Goal: Find contact information: Find contact information

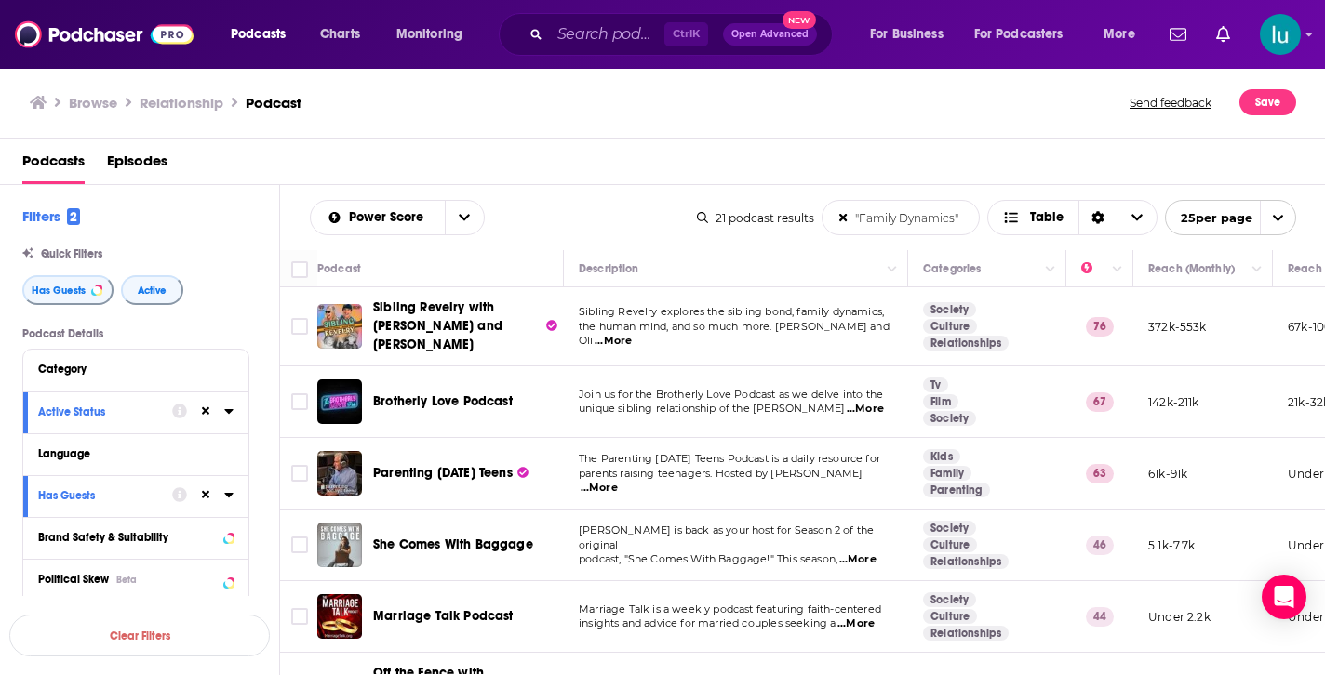
scroll to position [930, 0]
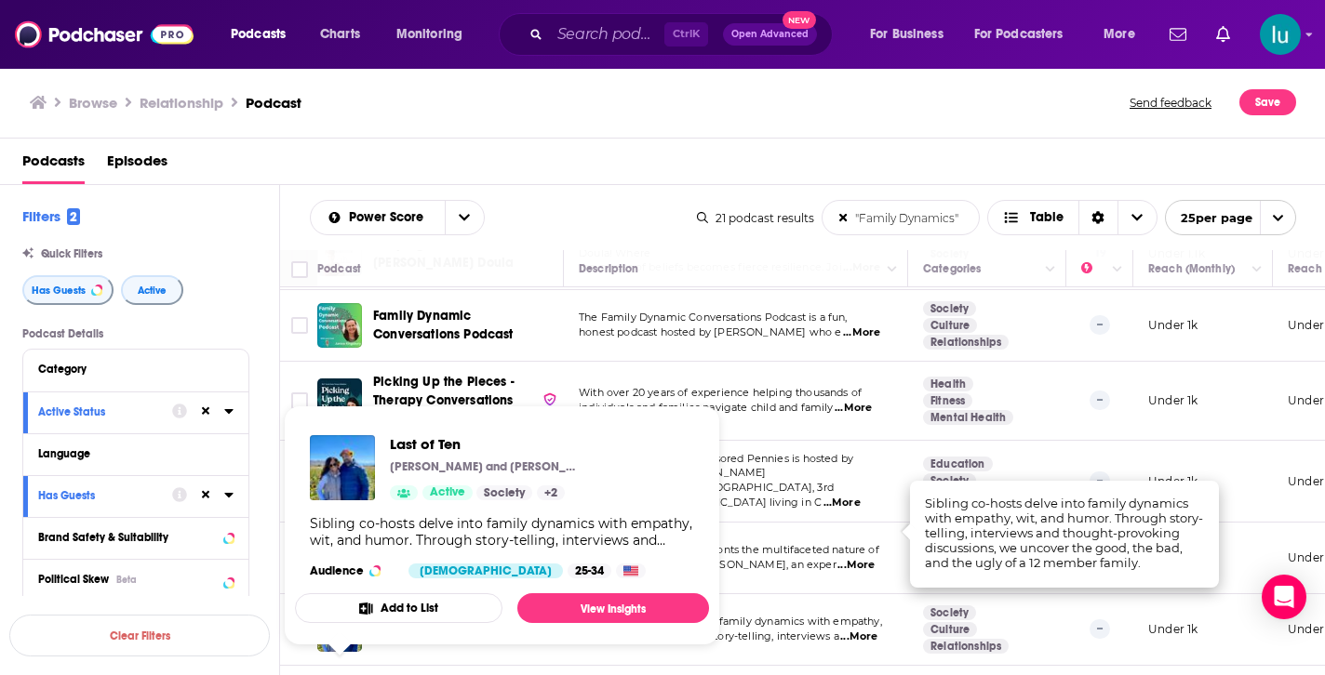
scroll to position [1005, 0]
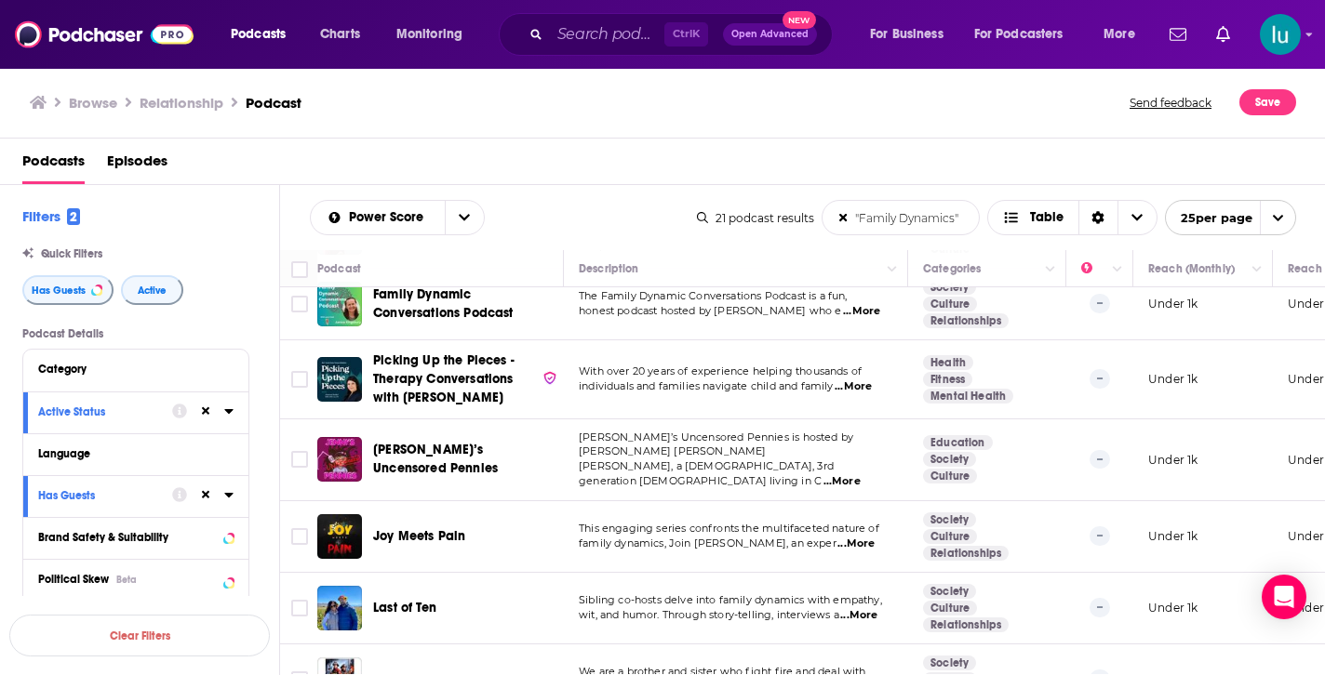
click at [305, 341] on td at bounding box center [298, 380] width 37 height 79
click at [869, 675] on span "...More" at bounding box center [861, 687] width 37 height 15
click at [295, 573] on td at bounding box center [298, 609] width 37 height 72
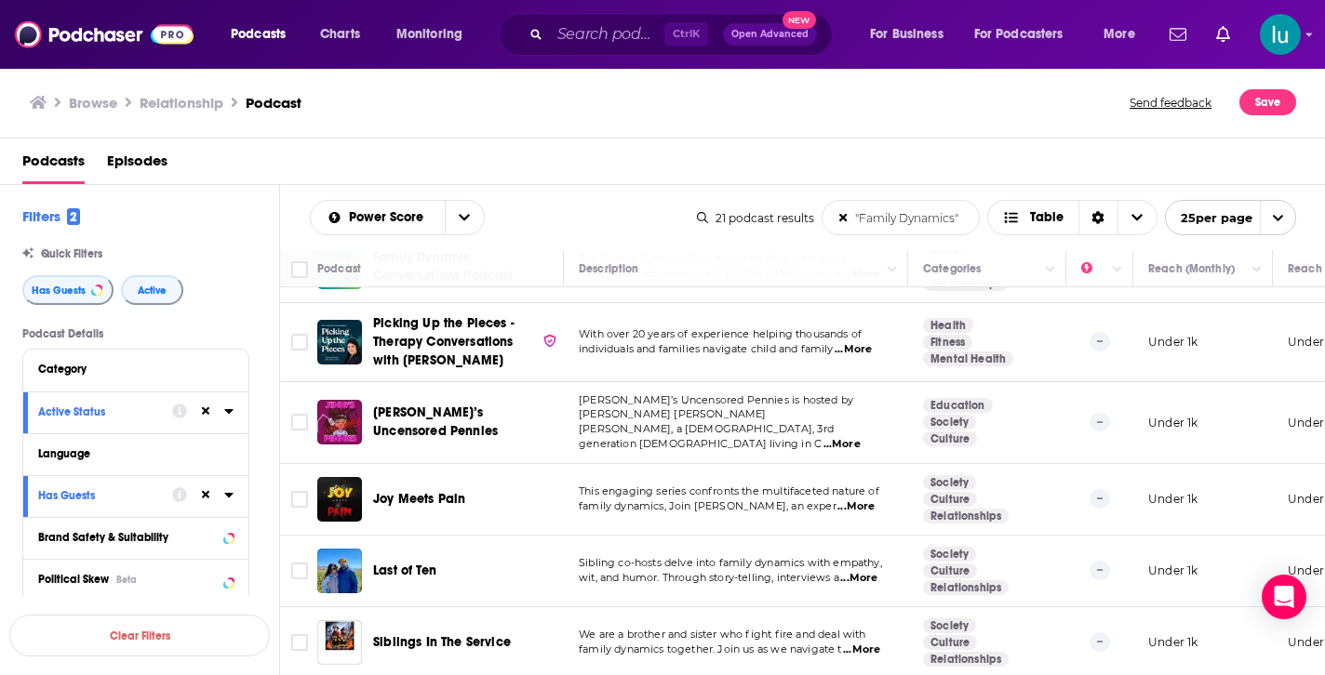
scroll to position [1079, 0]
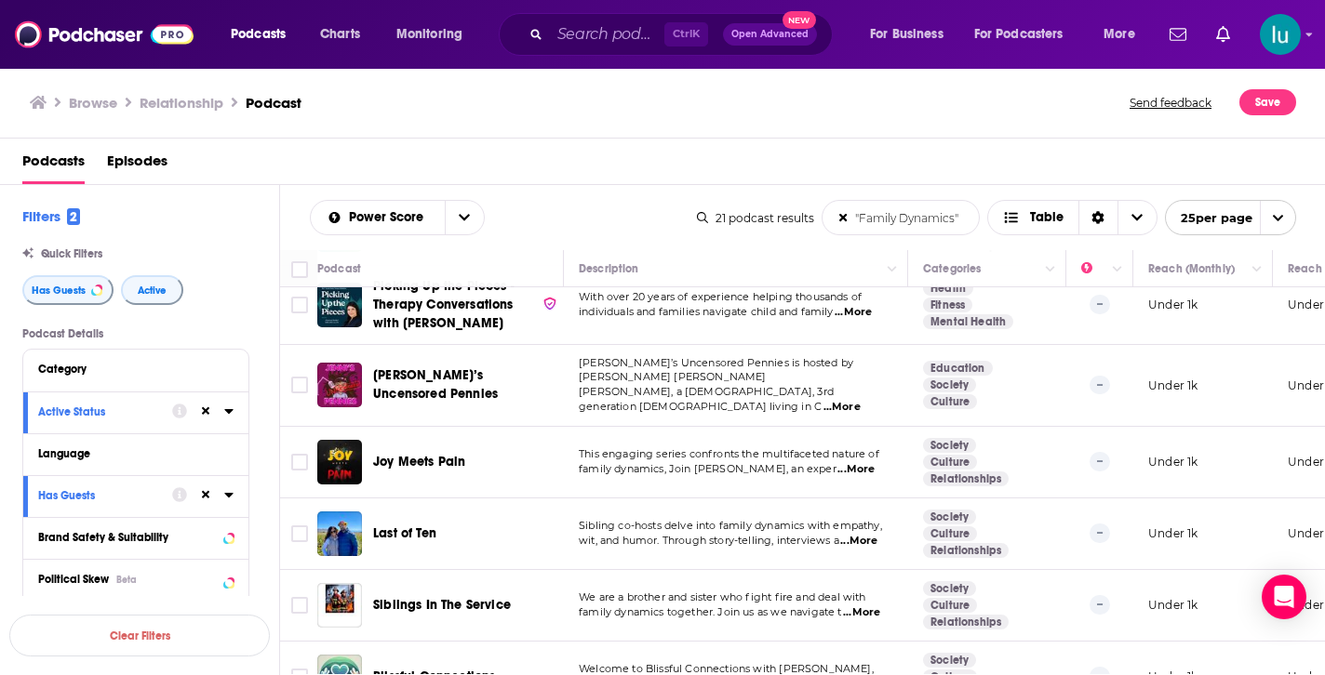
click at [865, 675] on span "...More" at bounding box center [858, 684] width 37 height 15
click at [292, 499] on td at bounding box center [298, 535] width 37 height 72
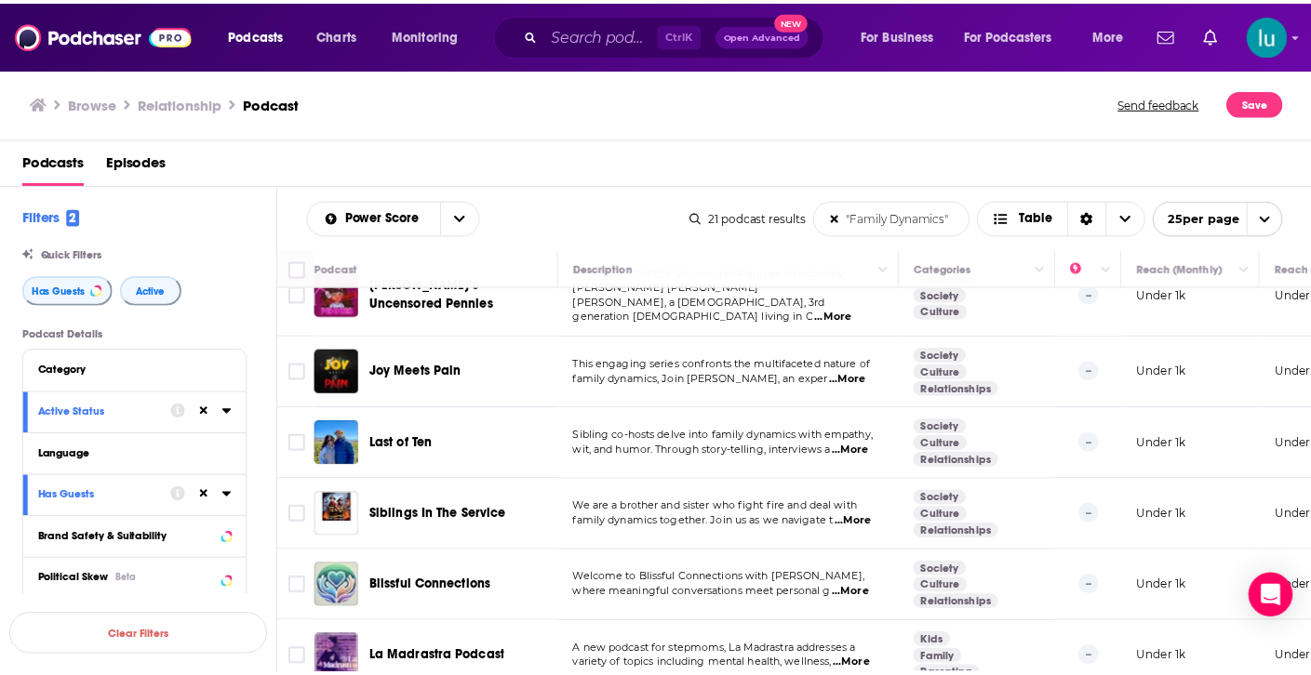
scroll to position [1191, 0]
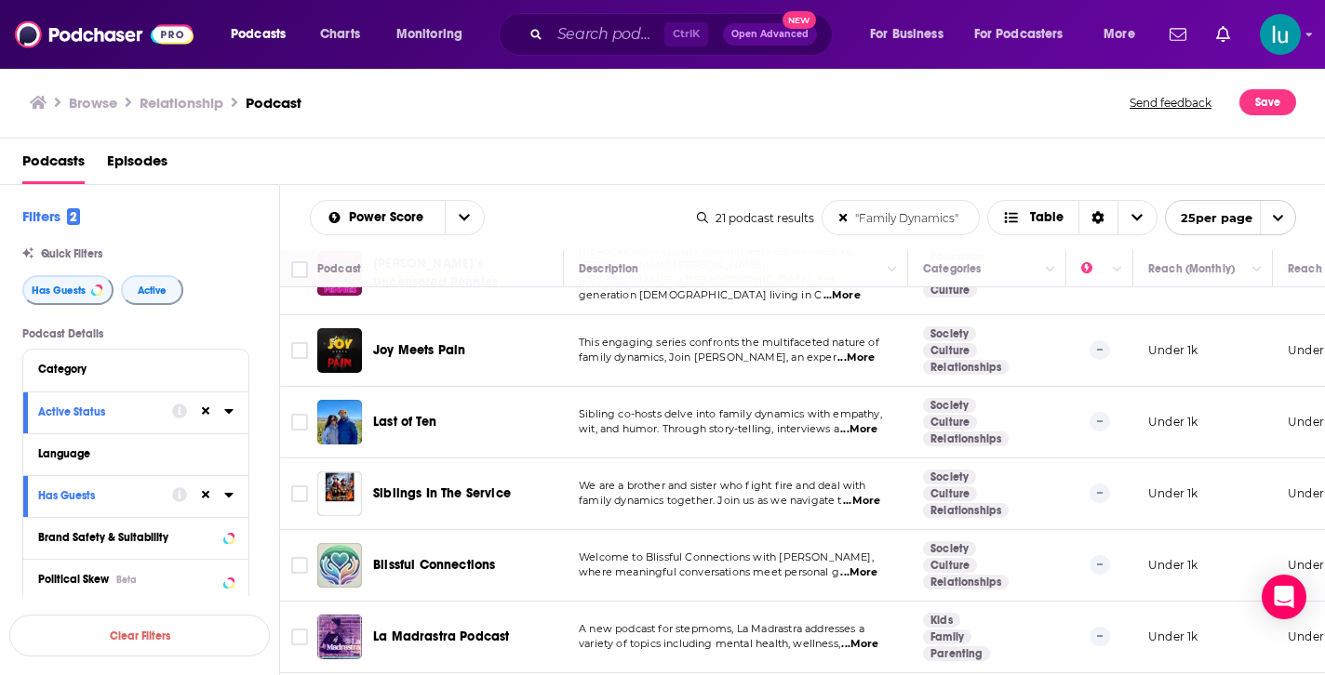
click at [291, 602] on td at bounding box center [298, 638] width 37 height 72
click at [297, 459] on td at bounding box center [298, 495] width 37 height 72
click at [304, 387] on td at bounding box center [298, 423] width 37 height 72
click at [300, 602] on td at bounding box center [298, 638] width 37 height 72
click at [488, 400] on div "Last of Ten" at bounding box center [470, 422] width 194 height 45
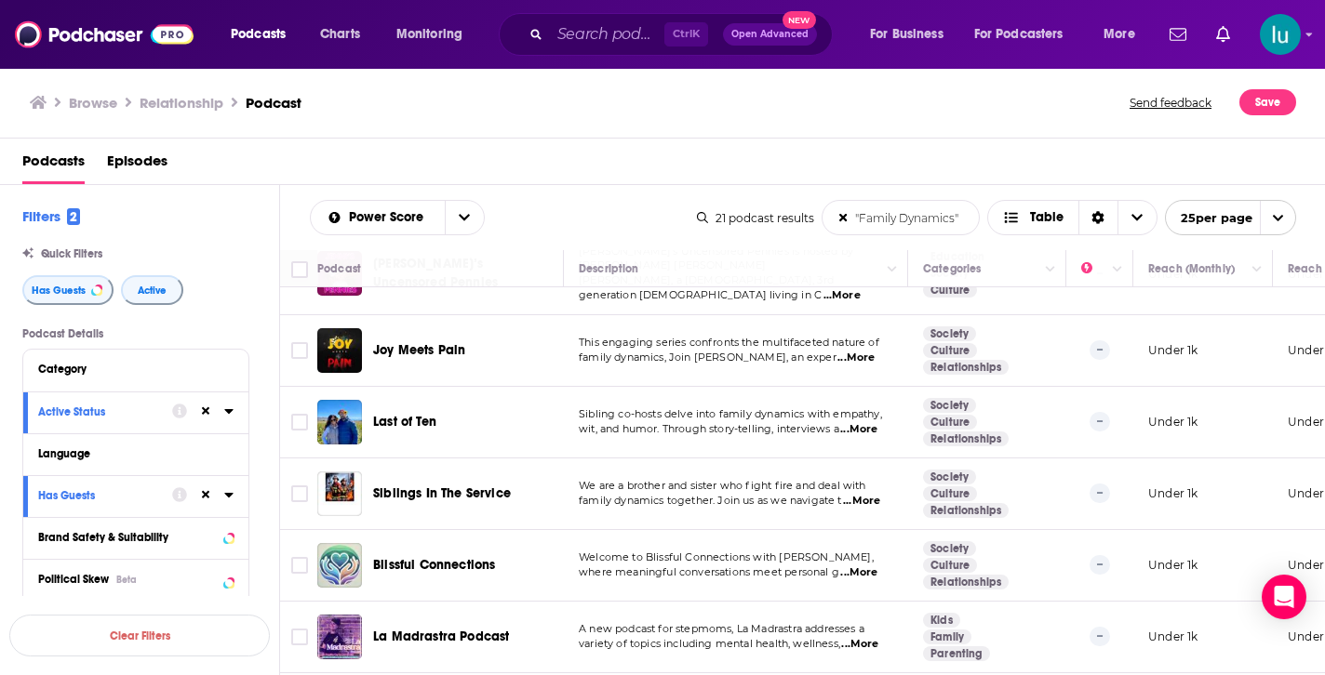
click at [457, 400] on div "Last of Ten" at bounding box center [470, 422] width 194 height 45
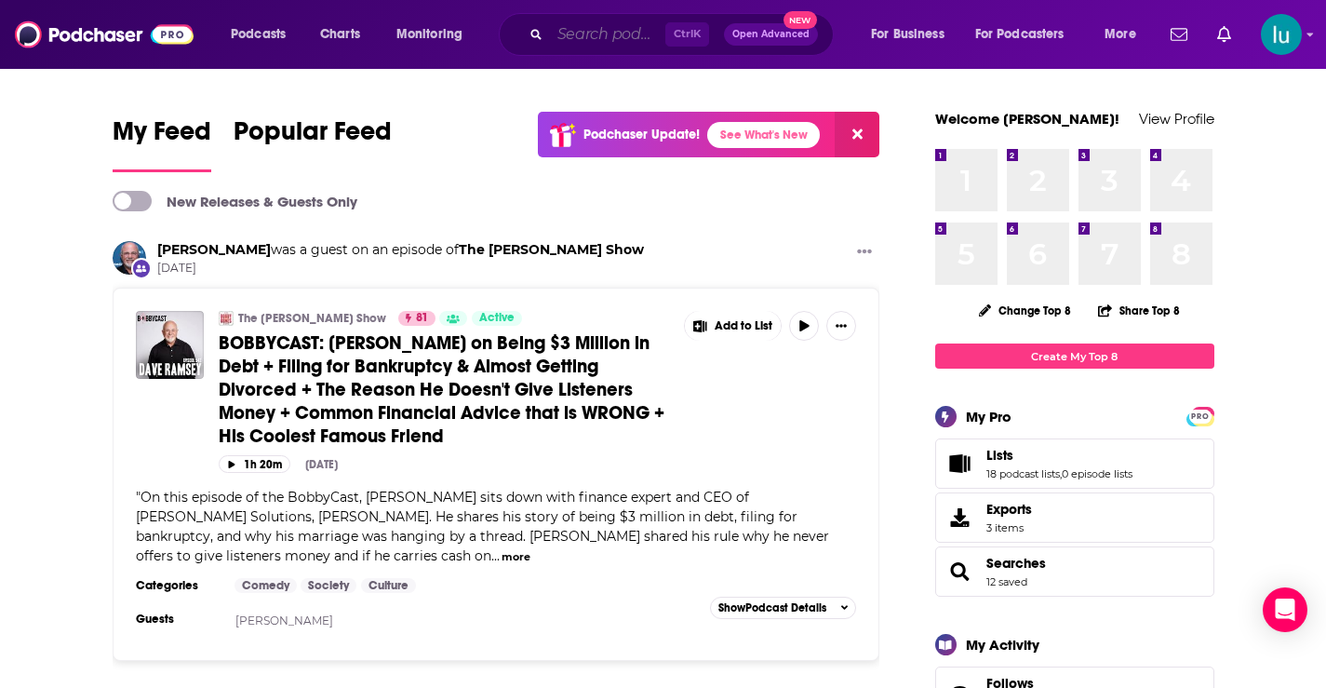
click at [580, 36] on input "Search podcasts, credits, & more..." at bounding box center [607, 35] width 115 height 30
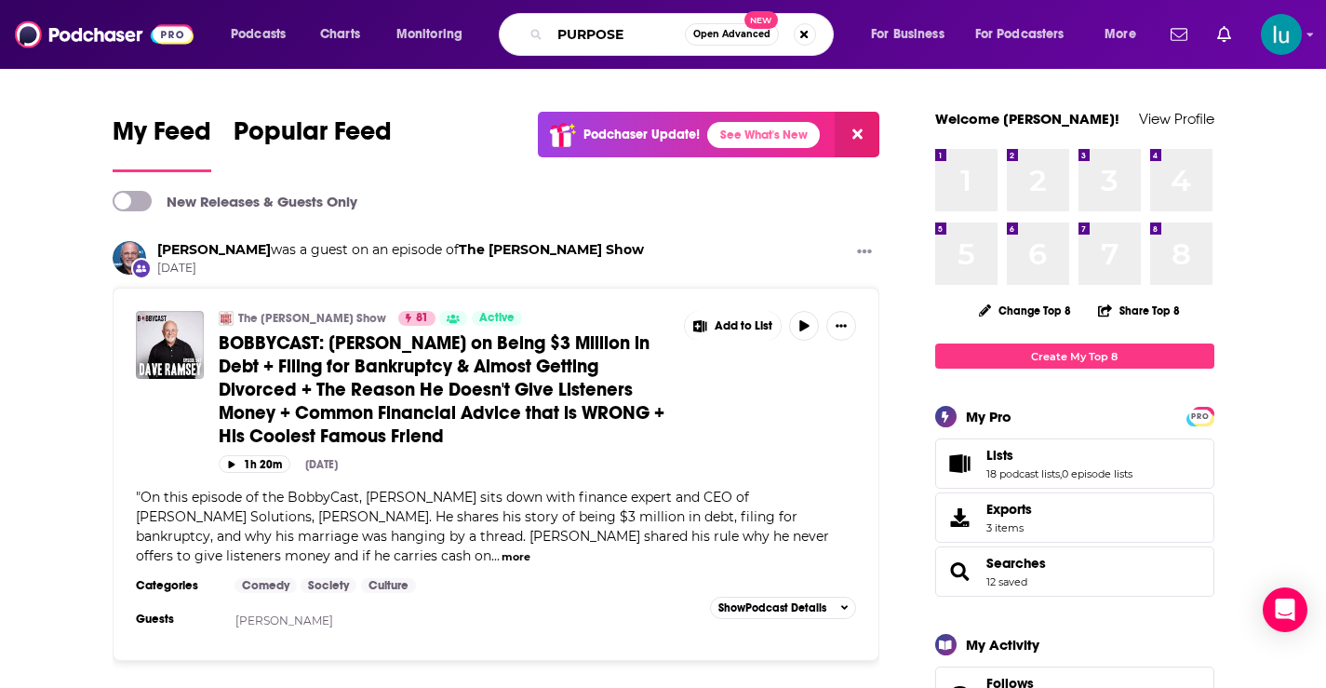
type input "PURPOSE"
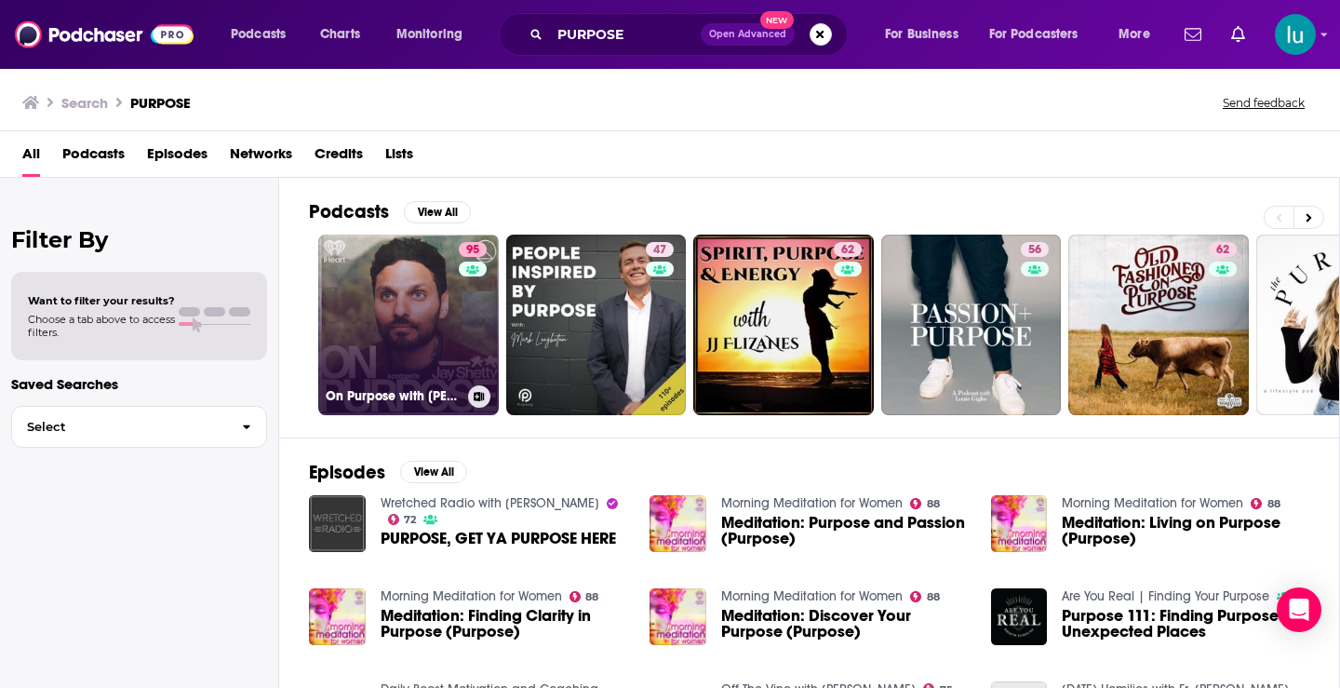
click at [394, 326] on link "95 On Purpose with Jay Shetty" at bounding box center [408, 324] width 181 height 181
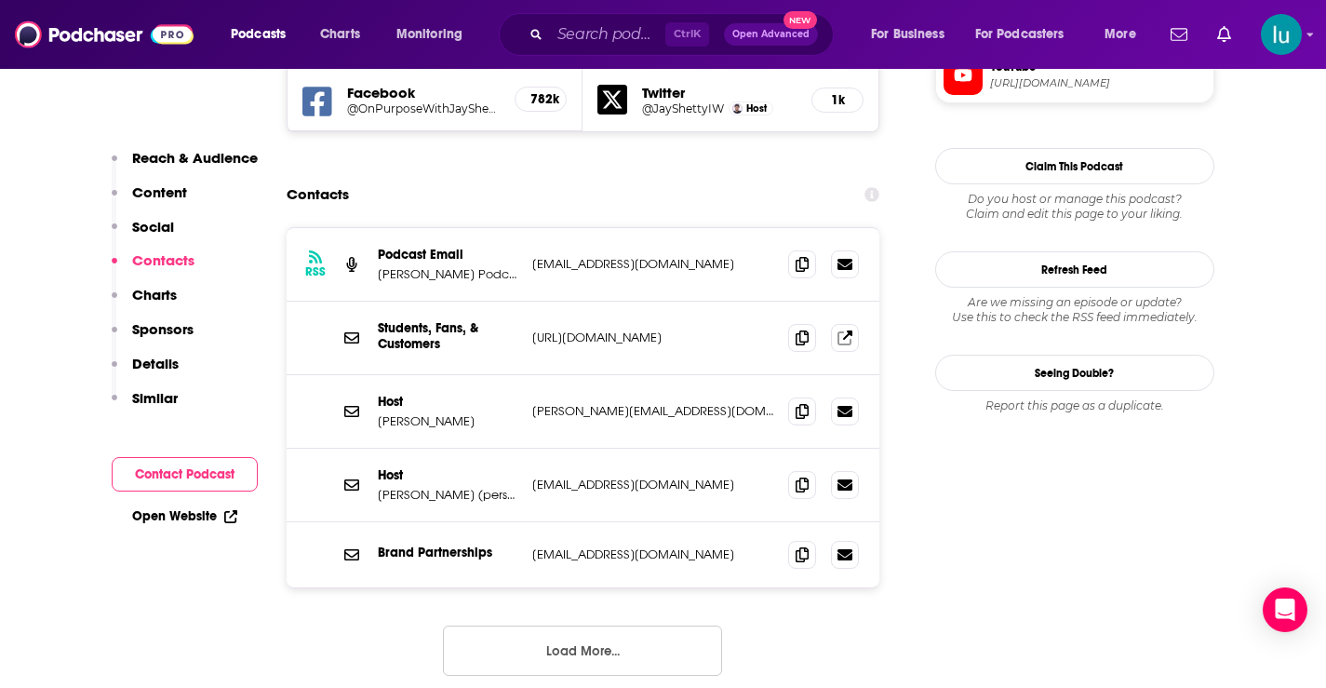
scroll to position [1829, 0]
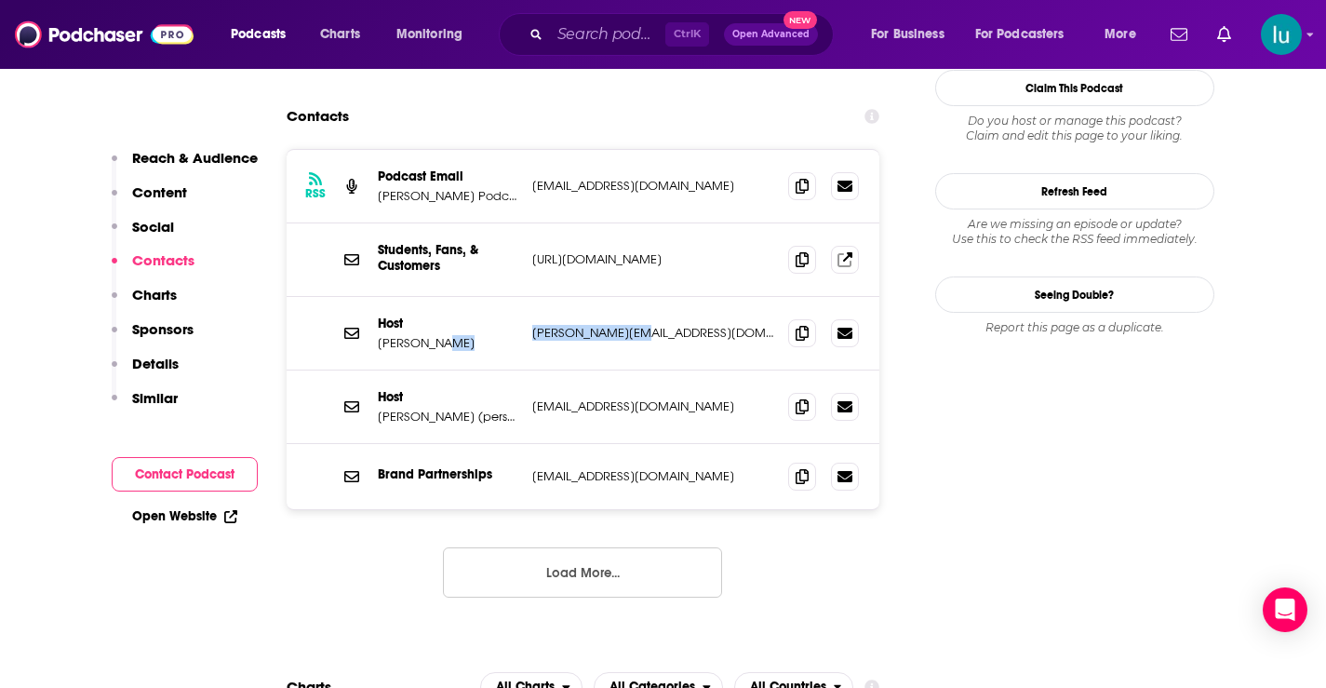
drag, startPoint x: 660, startPoint y: 262, endPoint x: 539, endPoint y: 279, distance: 122.1
click at [518, 297] on div "Host Jay Shetty jay@jayshetty.me jay@jayshetty.me" at bounding box center [584, 334] width 594 height 74
copy div "jay@jayshetty.me"
drag, startPoint x: 636, startPoint y: 112, endPoint x: 555, endPoint y: 103, distance: 81.4
drag, startPoint x: 555, startPoint y: 103, endPoint x: 1096, endPoint y: 378, distance: 606.3
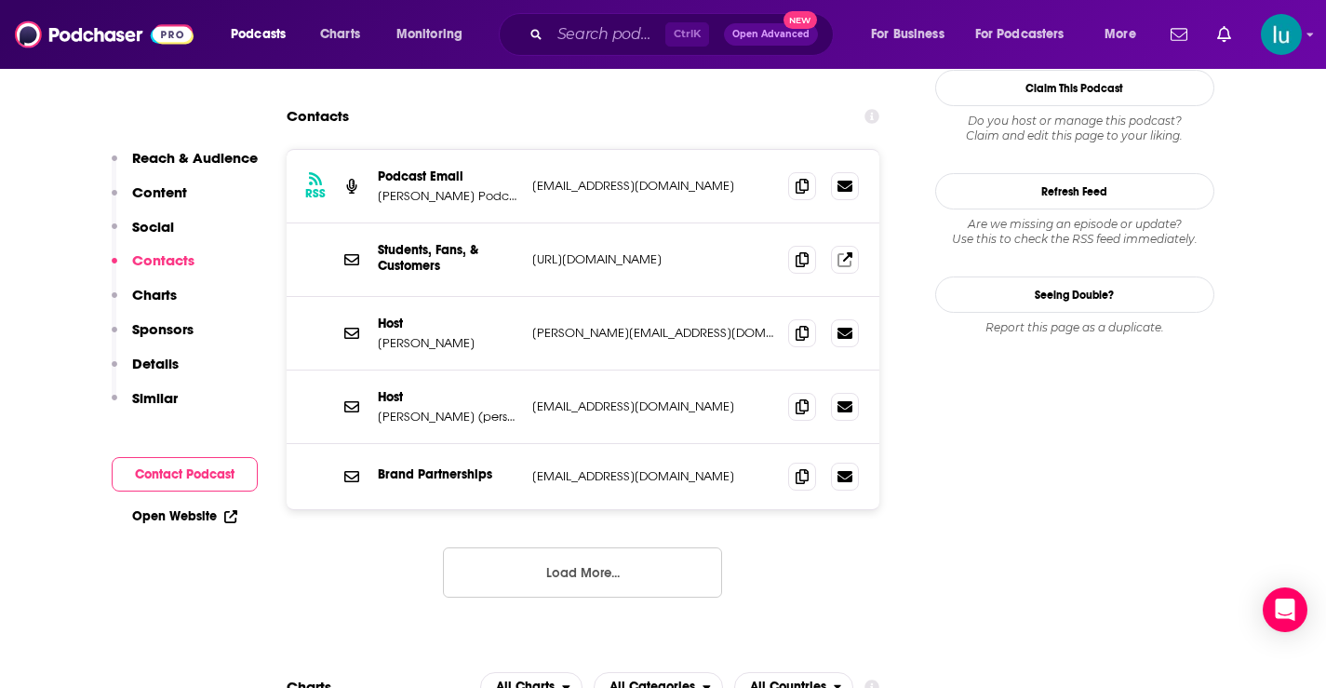
drag, startPoint x: 796, startPoint y: 113, endPoint x: 698, endPoint y: 107, distance: 98.8
click at [698, 178] on p "info+668af2849bf81dc06a286b51@mg-eu.acast.com" at bounding box center [653, 186] width 242 height 16
click at [806, 178] on icon at bounding box center [802, 185] width 13 height 15
click at [260, 37] on span "Podcasts" at bounding box center [258, 34] width 55 height 26
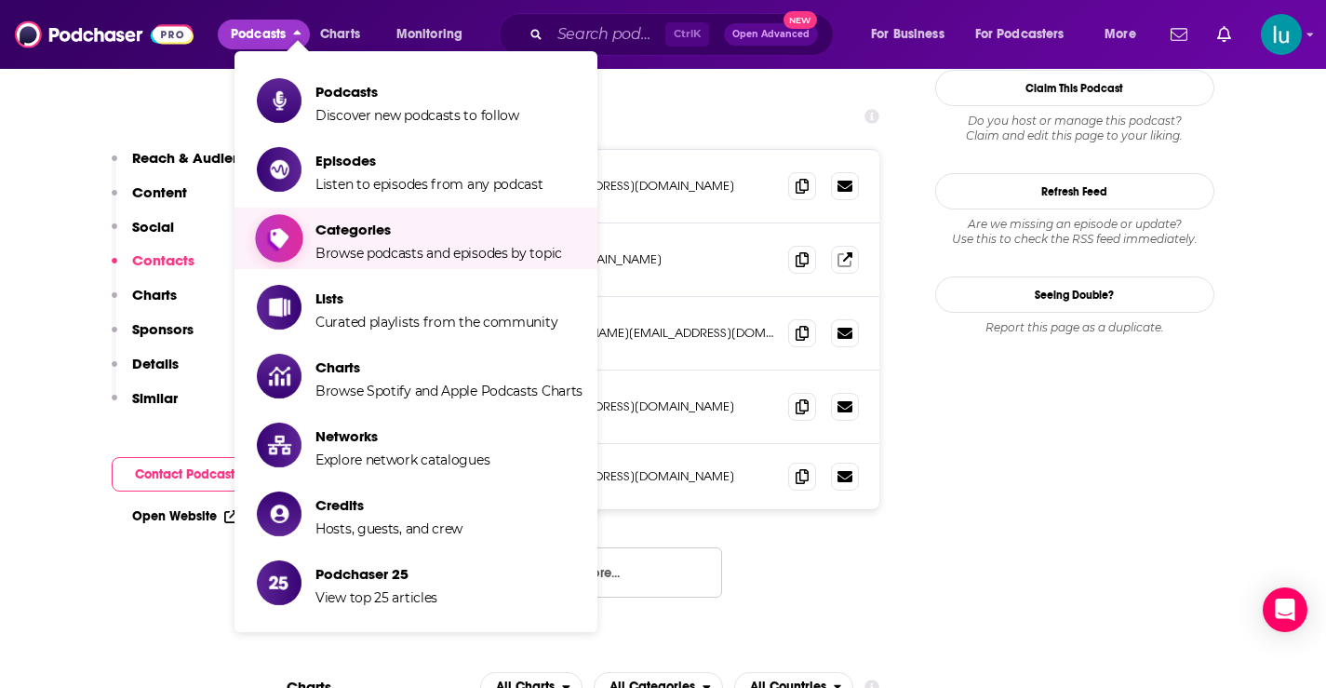
click at [381, 233] on span "Categories" at bounding box center [438, 230] width 247 height 18
